Goal: Task Accomplishment & Management: Complete application form

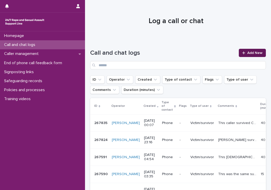
click at [247, 52] on span "Add New" at bounding box center [254, 53] width 15 height 4
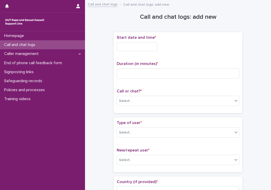
click at [125, 48] on input "text" at bounding box center [137, 46] width 41 height 9
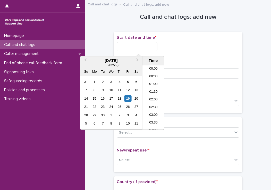
scroll to position [226, 0]
click at [154, 87] on li "16:00" at bounding box center [153, 90] width 22 height 8
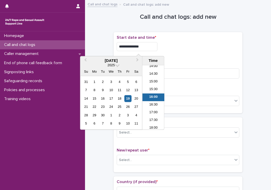
drag, startPoint x: 140, startPoint y: 47, endPoint x: 155, endPoint y: 46, distance: 15.0
click at [155, 46] on input "**********" at bounding box center [137, 46] width 41 height 9
type input "**********"
click at [175, 61] on p "Duration (in minutes) *" at bounding box center [178, 63] width 122 height 5
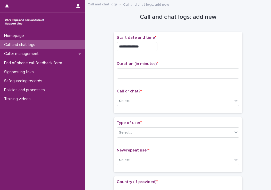
click at [144, 104] on div "Select..." at bounding box center [175, 101] width 116 height 8
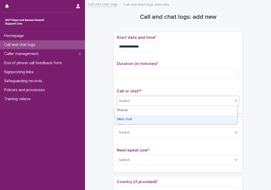
click at [136, 119] on div "Web chat" at bounding box center [176, 119] width 122 height 9
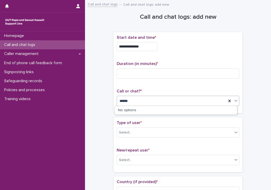
type input "******"
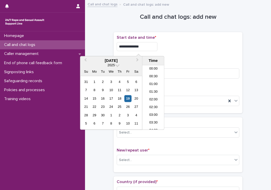
scroll to position [226, 0]
click at [142, 46] on input "**********" at bounding box center [137, 46] width 41 height 9
type input "**********"
click at [178, 58] on div "**********" at bounding box center [178, 72] width 122 height 75
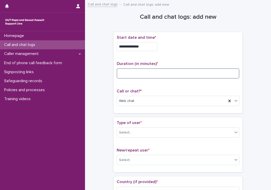
click at [154, 74] on input at bounding box center [178, 73] width 122 height 10
type input "**"
click at [146, 134] on div "Select..." at bounding box center [175, 133] width 116 height 8
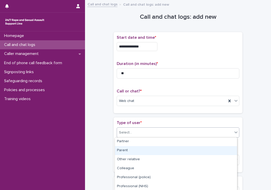
scroll to position [26, 0]
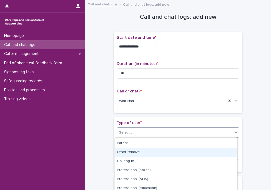
click at [137, 156] on div "Other relative" at bounding box center [176, 152] width 122 height 9
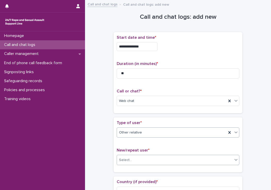
click at [127, 161] on div "Select..." at bounding box center [125, 160] width 13 height 5
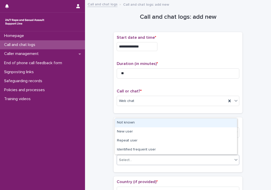
click at [126, 127] on div "Not known" at bounding box center [176, 123] width 122 height 9
click at [130, 159] on span "Not known" at bounding box center [128, 160] width 18 height 5
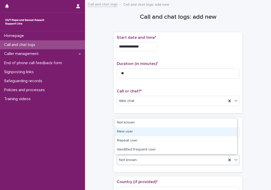
click at [134, 133] on div "New user" at bounding box center [176, 132] width 122 height 9
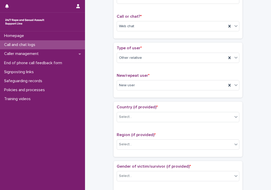
scroll to position [77, 0]
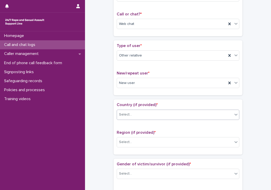
click at [138, 118] on div "Select..." at bounding box center [175, 115] width 116 height 8
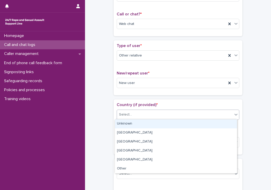
click at [134, 124] on div "Unknown" at bounding box center [176, 124] width 122 height 9
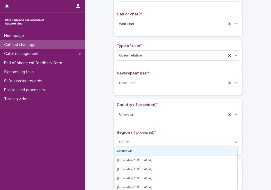
click at [125, 138] on div "Select..." at bounding box center [175, 142] width 116 height 8
click at [120, 149] on div "Unknown" at bounding box center [176, 151] width 122 height 9
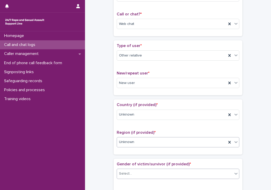
click at [130, 173] on div "Select..." at bounding box center [175, 174] width 116 height 8
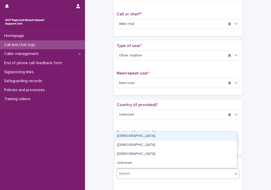
click at [125, 140] on div "[DEMOGRAPHIC_DATA]" at bounding box center [176, 136] width 122 height 9
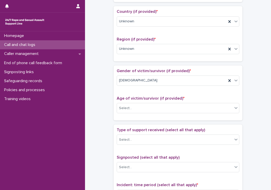
scroll to position [180, 0]
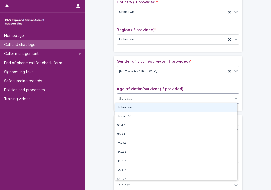
click at [127, 100] on div "Select..." at bounding box center [125, 98] width 13 height 5
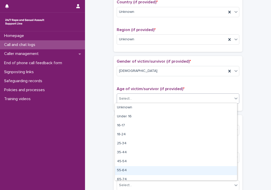
click at [125, 167] on div "55-64" at bounding box center [176, 170] width 122 height 9
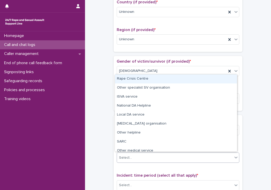
click at [126, 158] on div "Select..." at bounding box center [125, 157] width 13 height 5
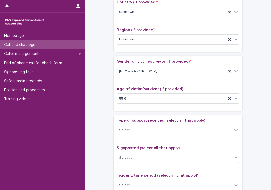
click at [126, 158] on div "Select..." at bounding box center [125, 157] width 13 height 5
click at [136, 130] on div "Select..." at bounding box center [175, 130] width 116 height 8
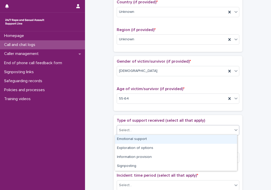
click at [129, 139] on div "Emotional support" at bounding box center [176, 139] width 122 height 9
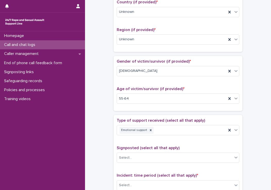
scroll to position [257, 0]
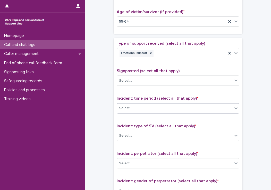
click at [175, 107] on div "Select..." at bounding box center [175, 108] width 116 height 8
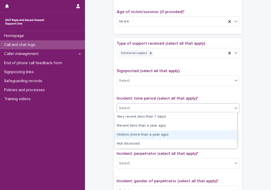
click at [146, 135] on div "Historic (more than a year ago)" at bounding box center [176, 135] width 122 height 9
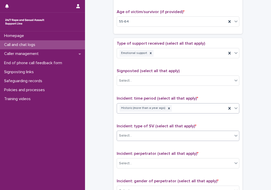
click at [146, 132] on div "Select..." at bounding box center [175, 136] width 116 height 8
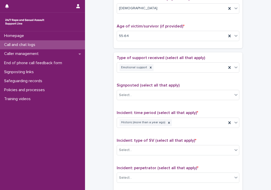
scroll to position [206, 0]
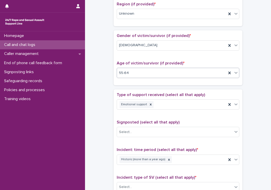
click at [148, 69] on div "55-64" at bounding box center [171, 73] width 109 height 8
click at [95, 82] on div "**********" at bounding box center [177, 60] width 175 height 526
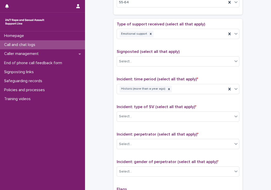
scroll to position [283, 0]
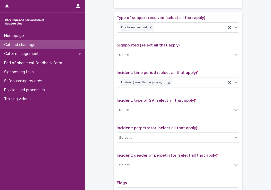
click at [184, 104] on div "Incident: type of SV (select all that apply) * Select..." at bounding box center [178, 108] width 122 height 21
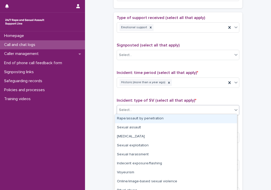
click at [154, 118] on div "Rape/assault by penetration" at bounding box center [176, 119] width 122 height 9
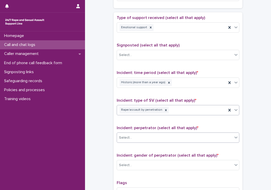
click at [148, 134] on div "Select..." at bounding box center [175, 138] width 116 height 8
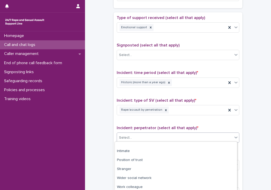
scroll to position [50, 0]
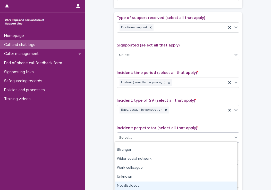
click at [142, 183] on div "Not disclosed" at bounding box center [176, 186] width 122 height 9
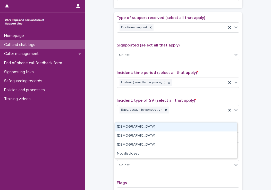
click at [141, 167] on div "Select..." at bounding box center [175, 165] width 116 height 8
click at [138, 130] on div "[DEMOGRAPHIC_DATA]" at bounding box center [176, 127] width 122 height 9
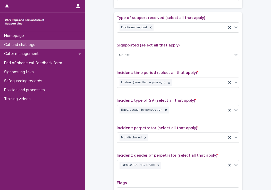
click at [122, 127] on span "Incident: perpetrator (select all that apply) *" at bounding box center [158, 128] width 82 height 4
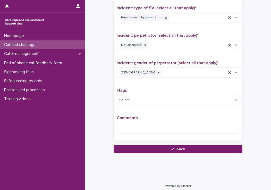
scroll to position [377, 0]
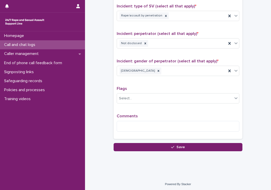
click at [153, 119] on div "Comments" at bounding box center [178, 125] width 122 height 22
click at [147, 129] on textarea at bounding box center [178, 126] width 122 height 11
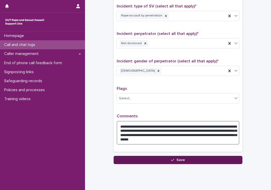
type textarea "**********"
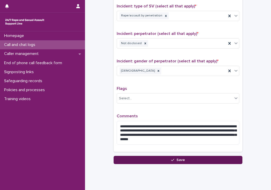
click at [146, 160] on button "Save" at bounding box center [177, 160] width 129 height 8
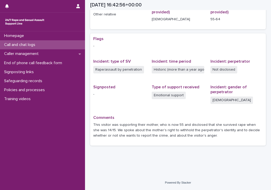
scroll to position [83, 0]
click at [19, 43] on p "Call and chat logs" at bounding box center [20, 44] width 37 height 5
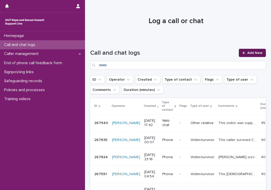
click at [240, 56] on link "Add New" at bounding box center [252, 53] width 27 height 8
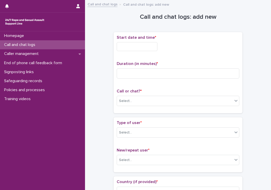
click at [146, 45] on input "text" at bounding box center [137, 46] width 41 height 9
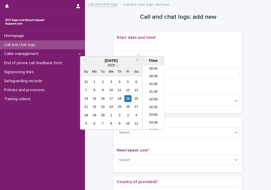
scroll to position [242, 0]
click at [155, 95] on li "17:30" at bounding box center [153, 98] width 22 height 8
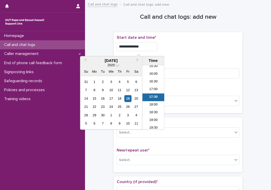
drag, startPoint x: 140, startPoint y: 46, endPoint x: 152, endPoint y: 47, distance: 12.1
click at [152, 47] on input "**********" at bounding box center [137, 46] width 41 height 9
type input "**********"
click at [195, 45] on div "**********" at bounding box center [178, 46] width 122 height 9
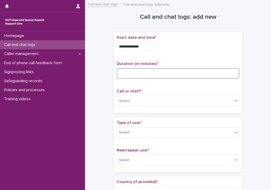
click at [163, 73] on input at bounding box center [178, 73] width 122 height 10
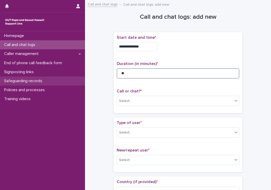
type input "**"
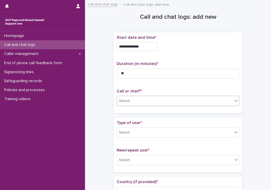
click at [164, 101] on div "Select..." at bounding box center [175, 101] width 116 height 8
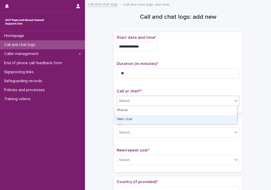
click at [139, 118] on div "Web chat" at bounding box center [176, 119] width 122 height 9
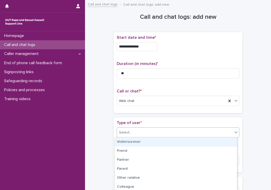
click at [131, 131] on div "Select..." at bounding box center [175, 133] width 116 height 8
click at [129, 141] on div "Victim/survivor" at bounding box center [176, 142] width 122 height 9
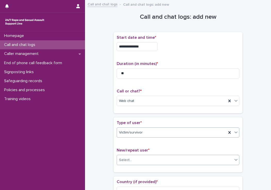
click at [124, 161] on div "Select..." at bounding box center [125, 160] width 13 height 5
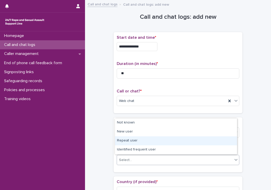
click at [124, 143] on div "Repeat user" at bounding box center [176, 141] width 122 height 9
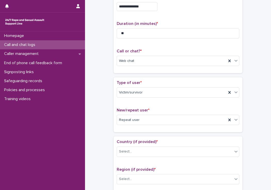
scroll to position [51, 0]
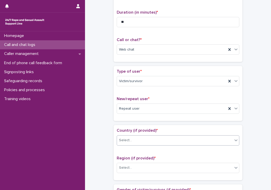
click at [136, 140] on div "Select..." at bounding box center [175, 140] width 116 height 8
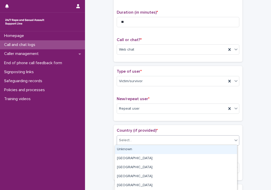
click at [126, 148] on div "Unknown" at bounding box center [176, 149] width 122 height 9
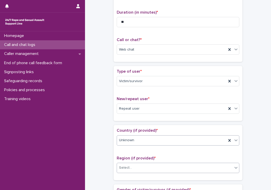
click at [124, 168] on div "Select..." at bounding box center [125, 167] width 13 height 5
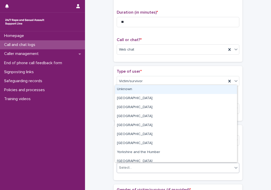
click at [145, 89] on div "Unknown" at bounding box center [176, 89] width 122 height 9
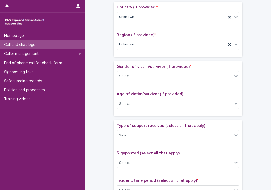
scroll to position [206, 0]
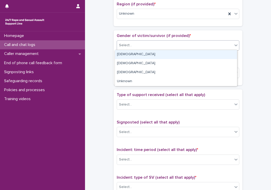
click at [125, 44] on div "Select..." at bounding box center [125, 45] width 13 height 5
click at [138, 54] on div "[DEMOGRAPHIC_DATA]" at bounding box center [176, 54] width 122 height 9
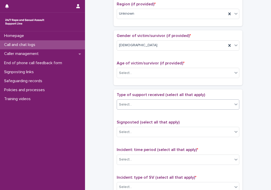
click at [127, 106] on div "Select..." at bounding box center [125, 104] width 13 height 5
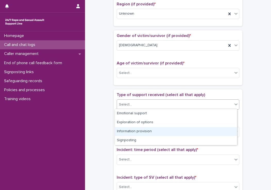
click at [133, 131] on div "Information provision" at bounding box center [176, 131] width 122 height 9
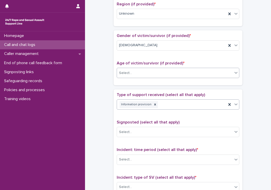
click at [140, 70] on div "Select..." at bounding box center [175, 73] width 116 height 8
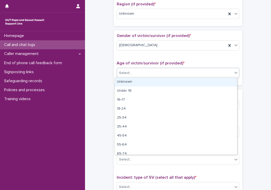
click at [136, 80] on div "Unknown" at bounding box center [176, 82] width 122 height 9
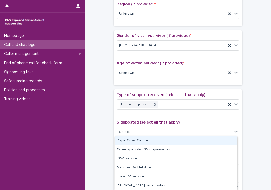
click at [139, 129] on div "Select..." at bounding box center [175, 132] width 116 height 8
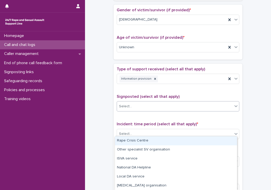
click at [100, 125] on div "**********" at bounding box center [177, 35] width 175 height 526
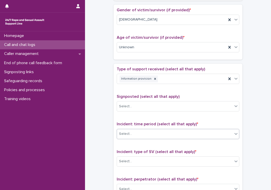
click at [120, 135] on div "Select..." at bounding box center [125, 133] width 13 height 5
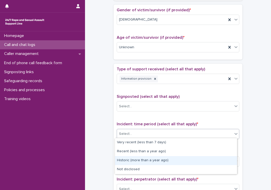
click at [130, 163] on div "Historic (more than a year ago)" at bounding box center [176, 160] width 122 height 9
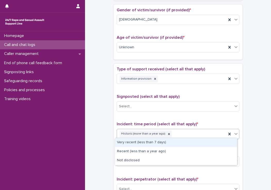
click at [203, 137] on div "Historic (more than a year ago)" at bounding box center [171, 134] width 109 height 9
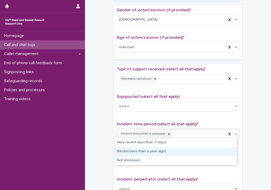
click at [185, 150] on div "Recent (less than a year ago)" at bounding box center [176, 151] width 122 height 9
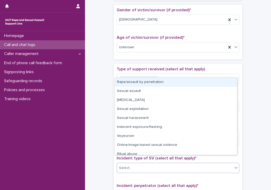
click at [151, 164] on div "Select..." at bounding box center [175, 168] width 116 height 8
click at [124, 81] on div "Rape/assault by penetration" at bounding box center [176, 82] width 122 height 9
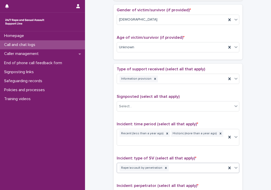
click at [99, 100] on div "**********" at bounding box center [177, 38] width 175 height 533
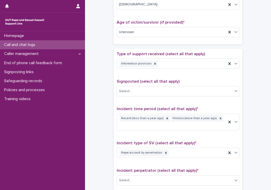
scroll to position [309, 0]
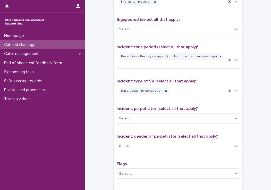
click at [153, 119] on div "Incident: perpetrator (select all that apply) * Select..." at bounding box center [178, 117] width 122 height 21
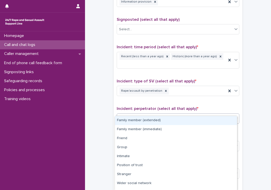
click at [149, 115] on div "Select..." at bounding box center [175, 119] width 116 height 8
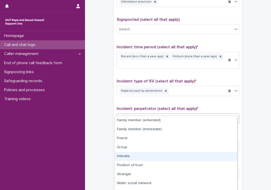
click at [136, 156] on div "Intimate" at bounding box center [176, 156] width 122 height 9
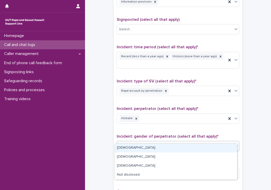
click at [133, 142] on div "Select..." at bounding box center [175, 146] width 116 height 8
click at [122, 146] on div "[DEMOGRAPHIC_DATA]" at bounding box center [176, 148] width 122 height 9
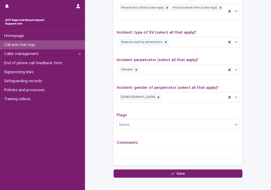
scroll to position [377, 0]
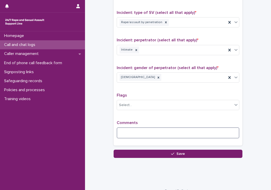
click at [150, 128] on textarea at bounding box center [178, 133] width 122 height 11
type textarea "*"
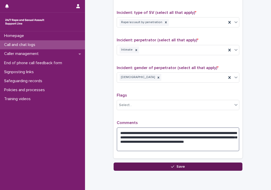
type textarea "**********"
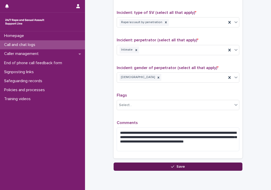
click at [156, 163] on button "Save" at bounding box center [177, 167] width 129 height 8
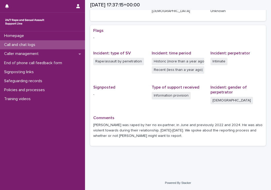
scroll to position [92, 0]
